Goal: Task Accomplishment & Management: Manage account settings

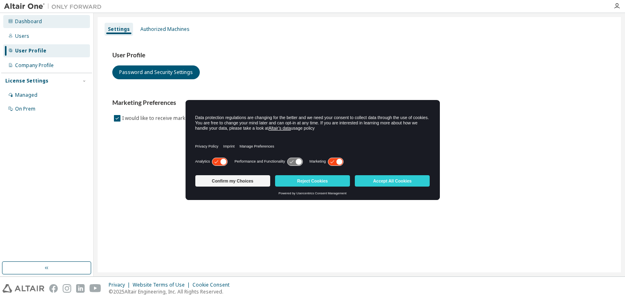
click at [50, 26] on div "Dashboard" at bounding box center [46, 21] width 87 height 13
